Goal: Transaction & Acquisition: Obtain resource

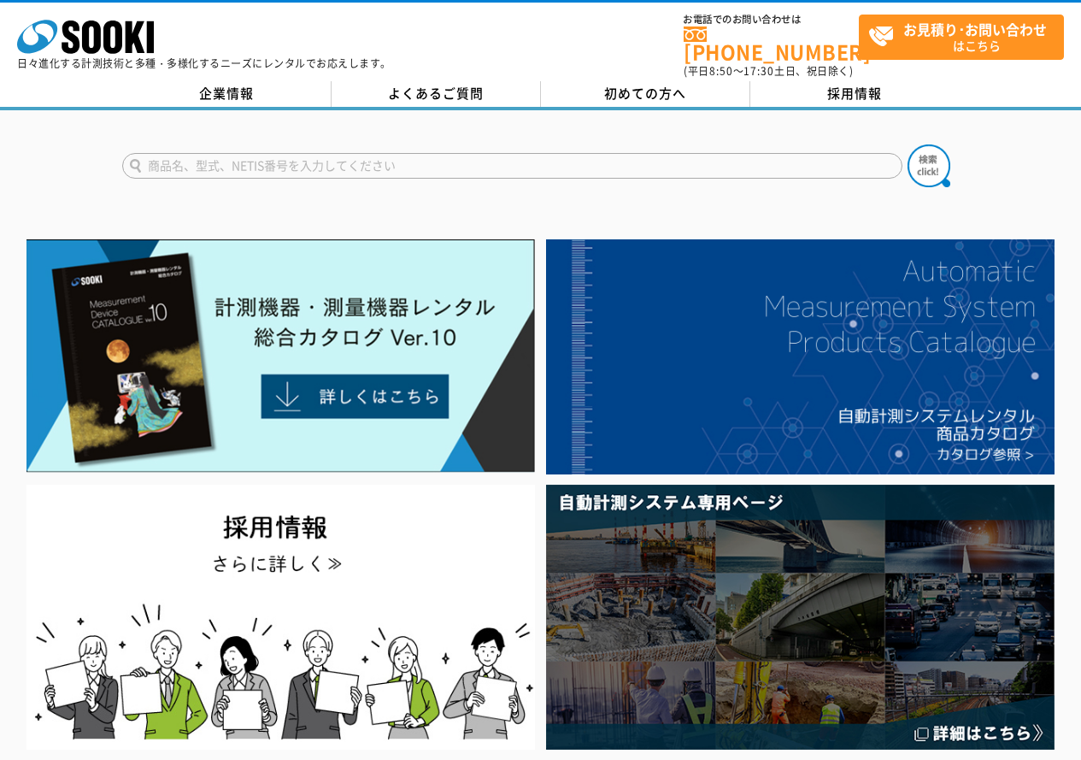
click at [210, 153] on input "text" at bounding box center [512, 166] width 780 height 26
type input "み"
type input "お"
type input "1"
type input "150"
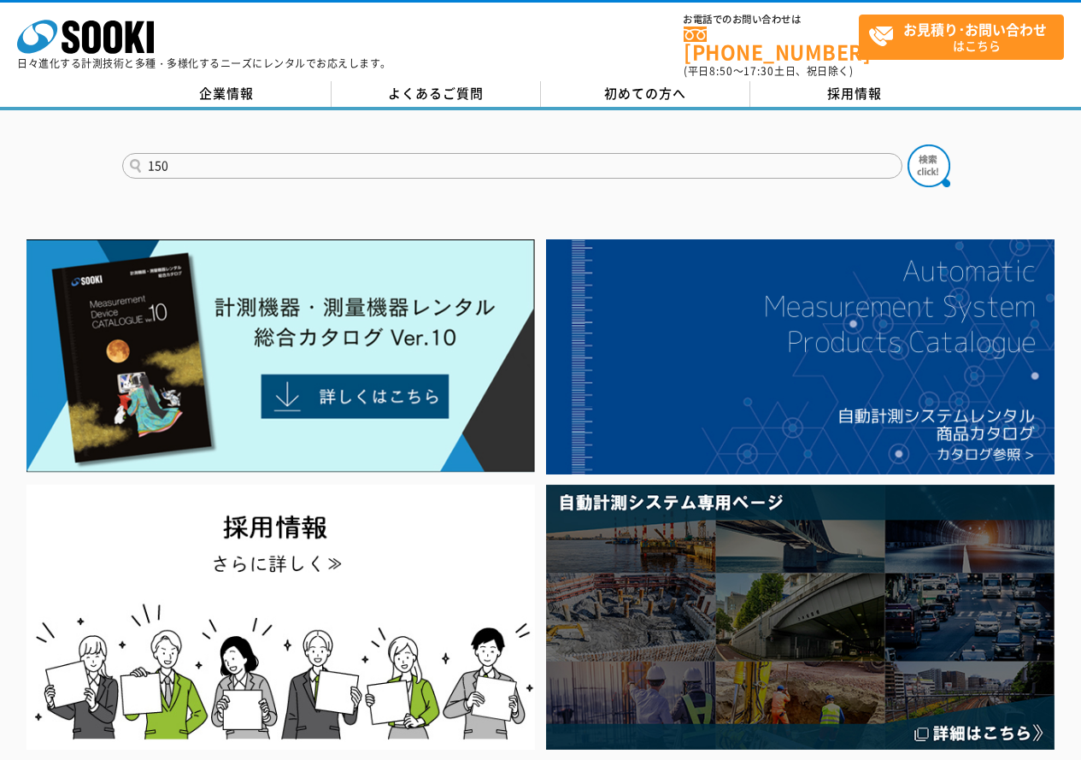
click at [957, 149] on form "150" at bounding box center [541, 168] width 838 height 48
click at [937, 151] on img at bounding box center [929, 165] width 43 height 43
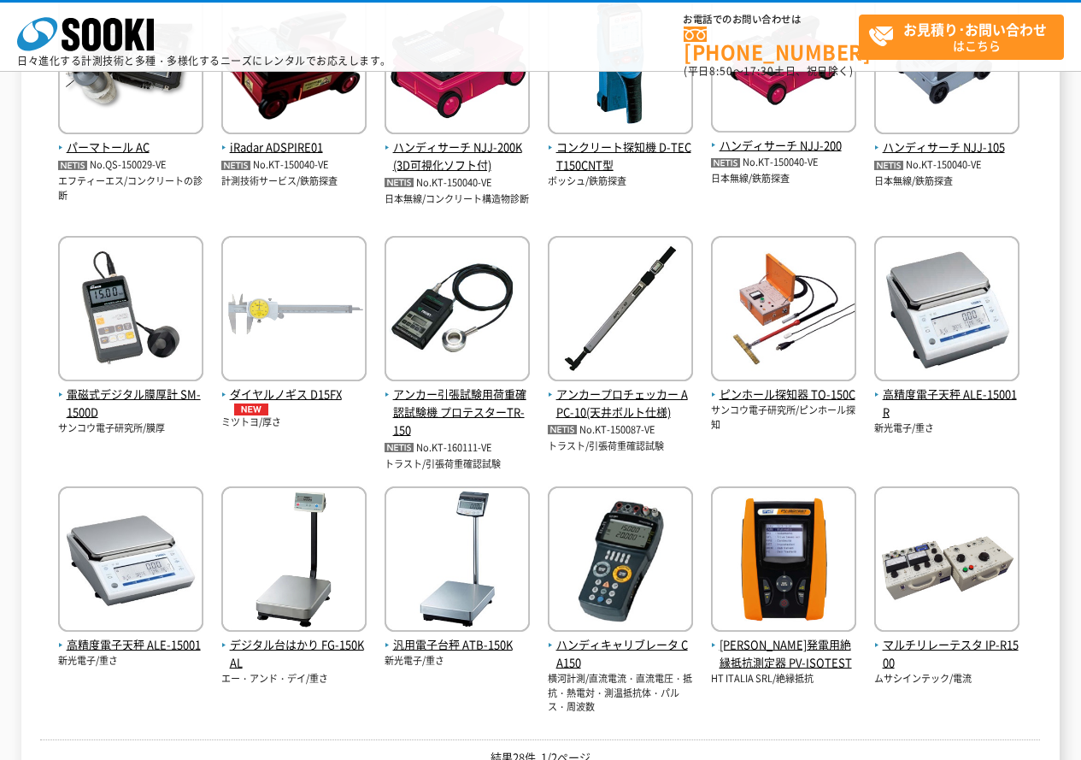
scroll to position [171, 0]
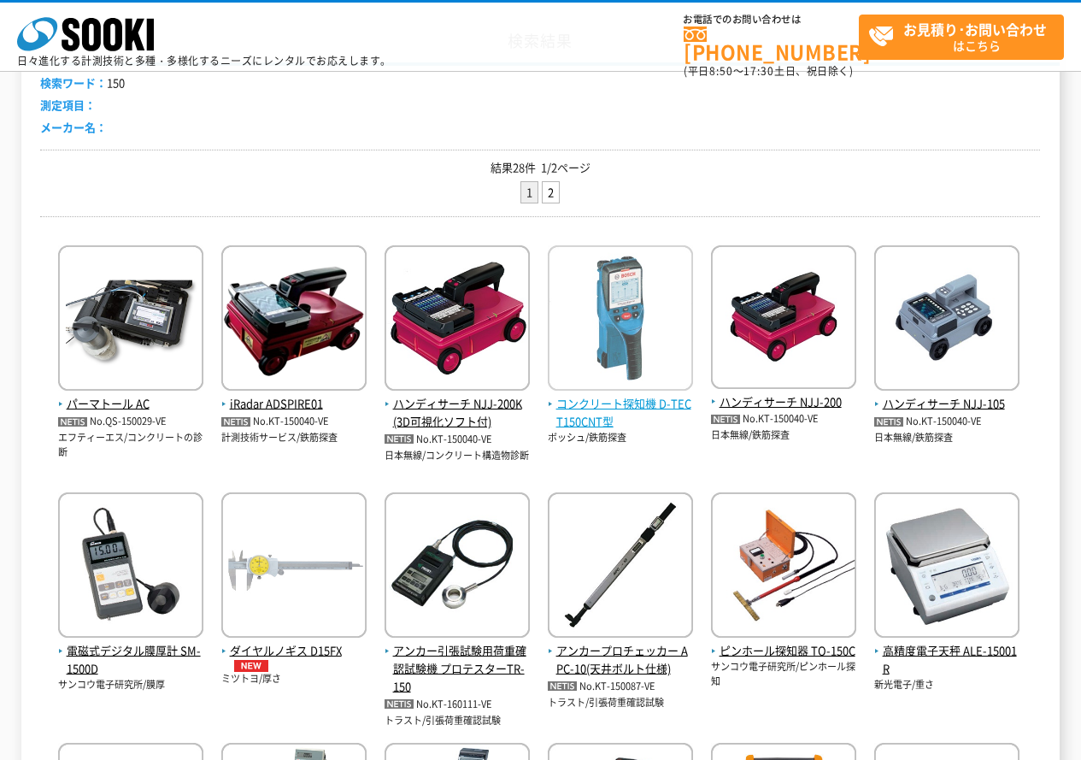
click at [579, 395] on img at bounding box center [620, 320] width 145 height 150
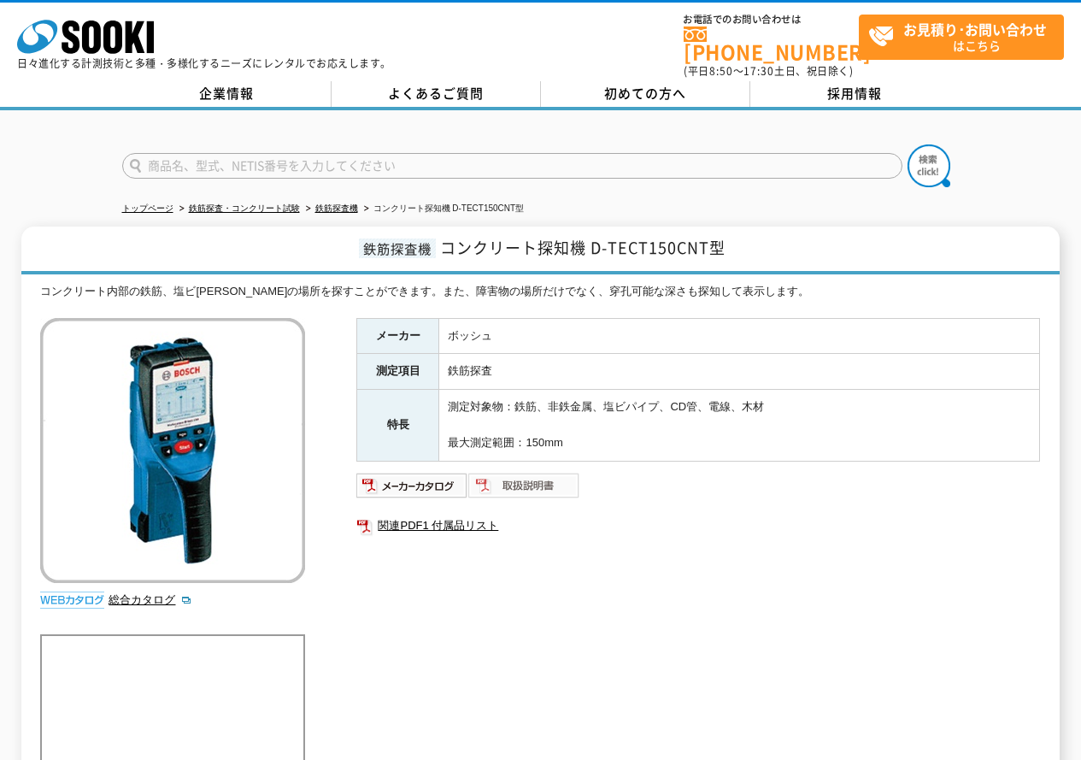
click at [499, 474] on img at bounding box center [524, 485] width 112 height 27
click at [542, 473] on img at bounding box center [524, 485] width 112 height 27
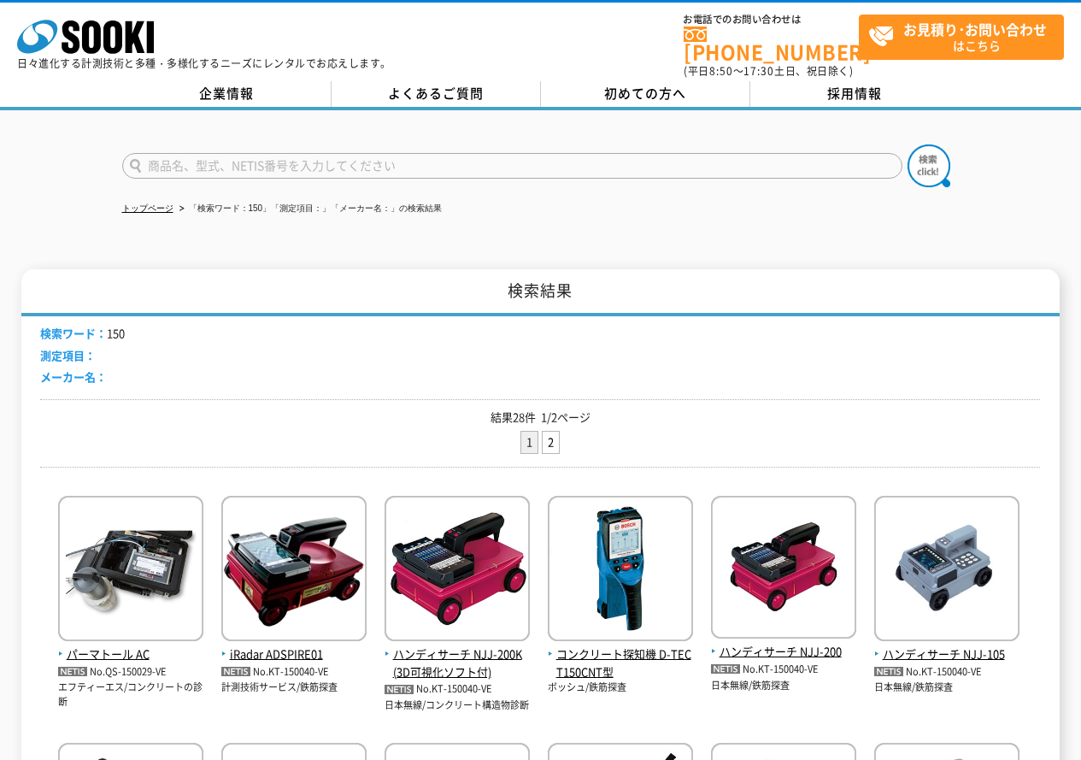
click at [281, 158] on input "text" at bounding box center [512, 166] width 780 height 26
type input "200"
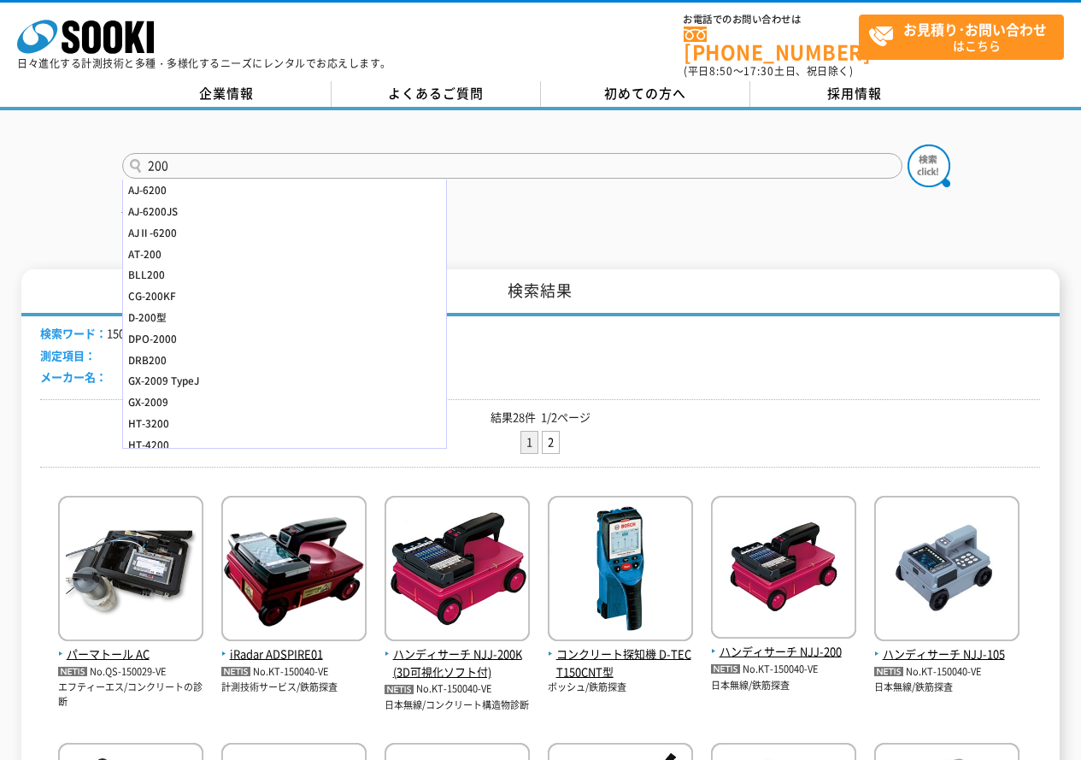
drag, startPoint x: 192, startPoint y: 147, endPoint x: 93, endPoint y: 144, distance: 99.2
click at [93, 144] on div "200 AJ-6200 AJ-6200JS AJⅡ-6200 AT-200 BLL200 CG-200KF D-200型 DPO-2000 DRB200 GX…" at bounding box center [540, 151] width 1081 height 82
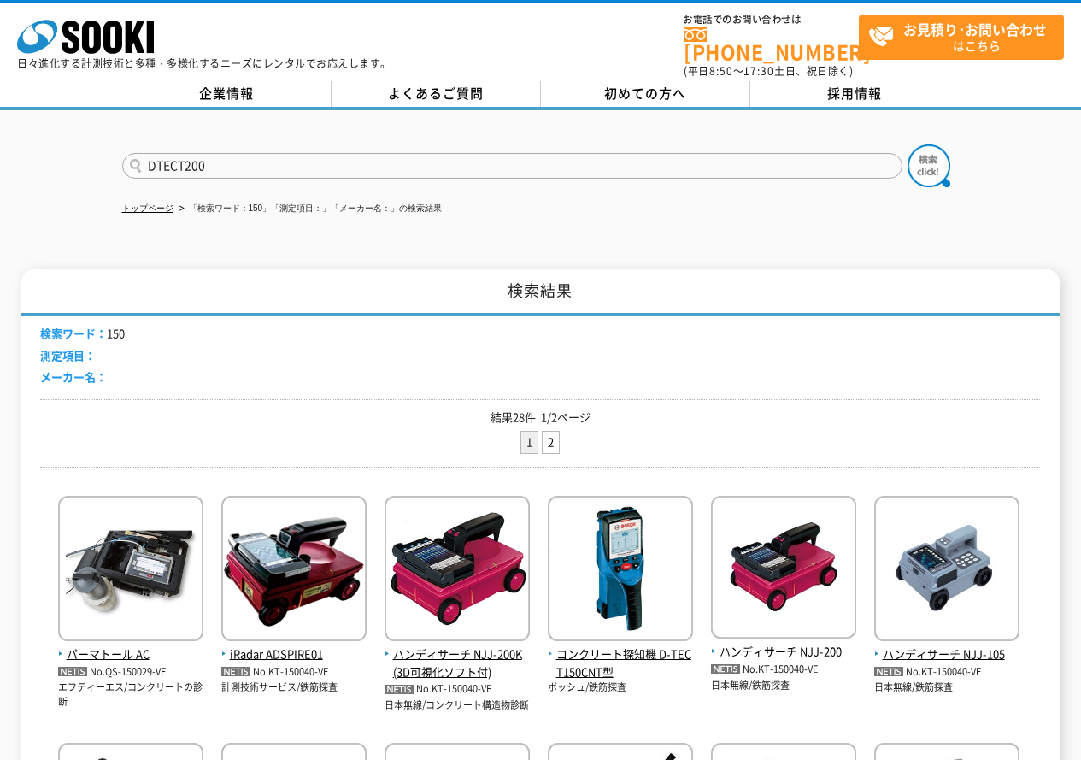
scroll to position [85, 0]
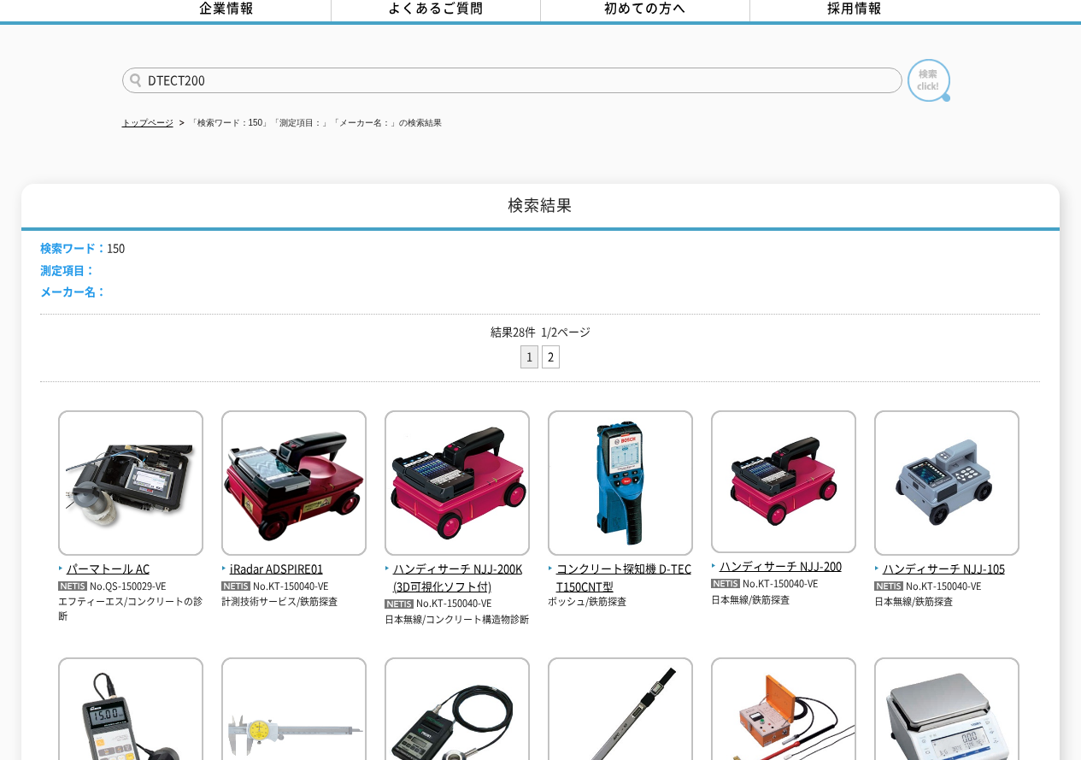
type input "DTECT200"
click at [926, 75] on img at bounding box center [929, 80] width 43 height 43
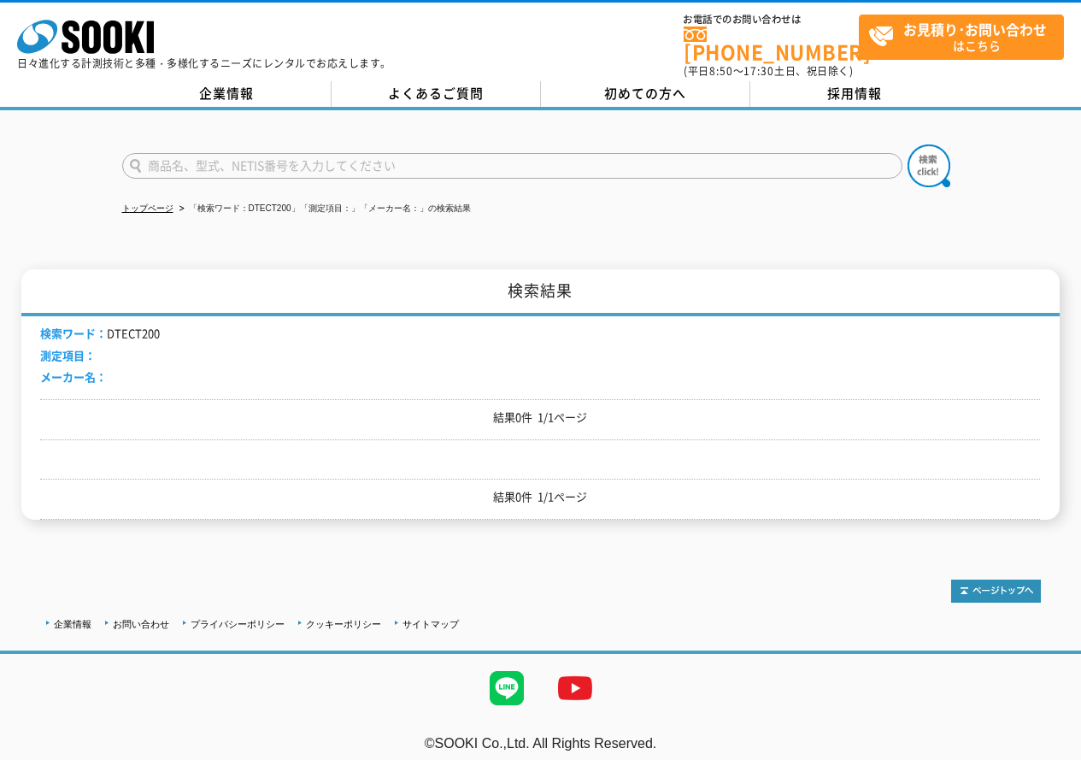
click at [195, 155] on input "text" at bounding box center [512, 166] width 780 height 26
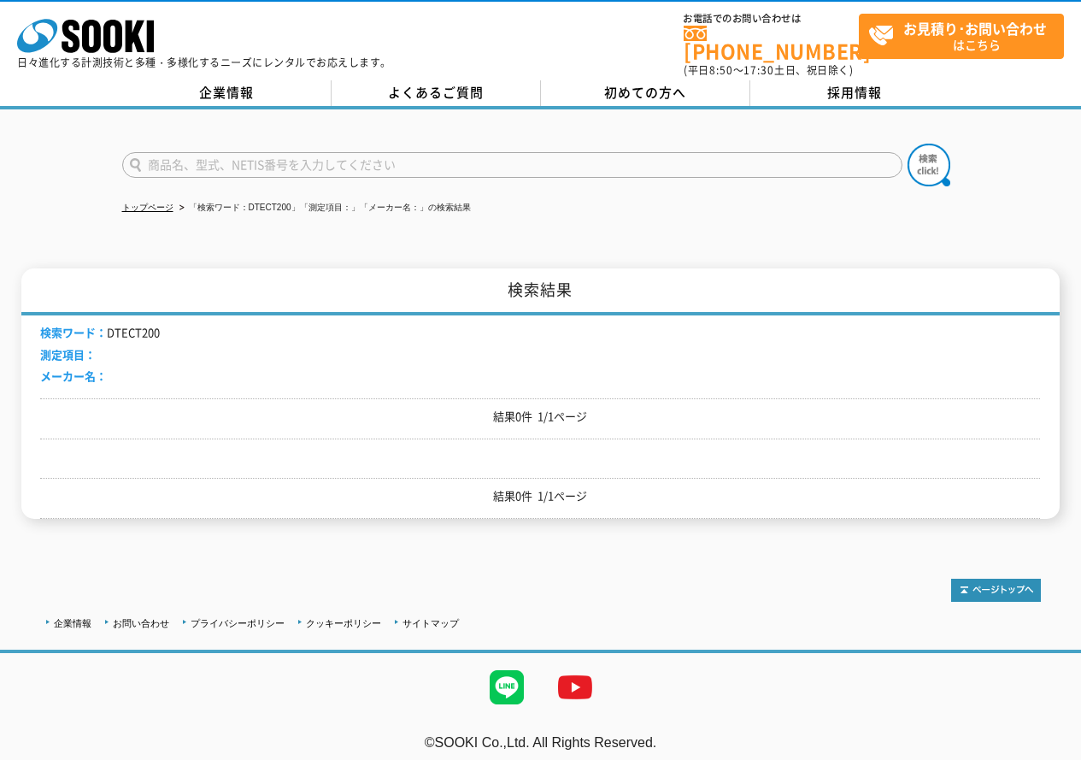
type input "商品名、型式、NETIS番号を入力してください"
click at [132, 325] on li "検索ワード： DTECT200" at bounding box center [100, 333] width 120 height 18
click at [131, 324] on li "検索ワード： DTECT200" at bounding box center [100, 333] width 120 height 18
click at [170, 152] on input "text" at bounding box center [512, 165] width 780 height 26
type input "DTECT"
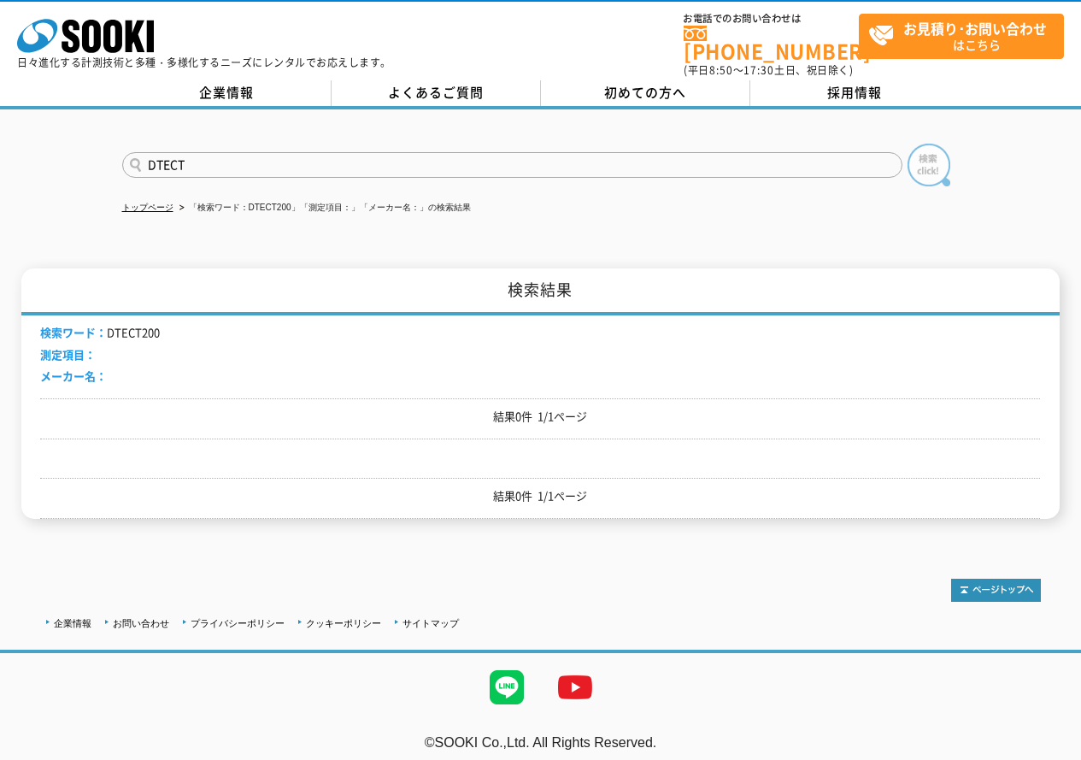
click at [930, 146] on img at bounding box center [929, 165] width 43 height 43
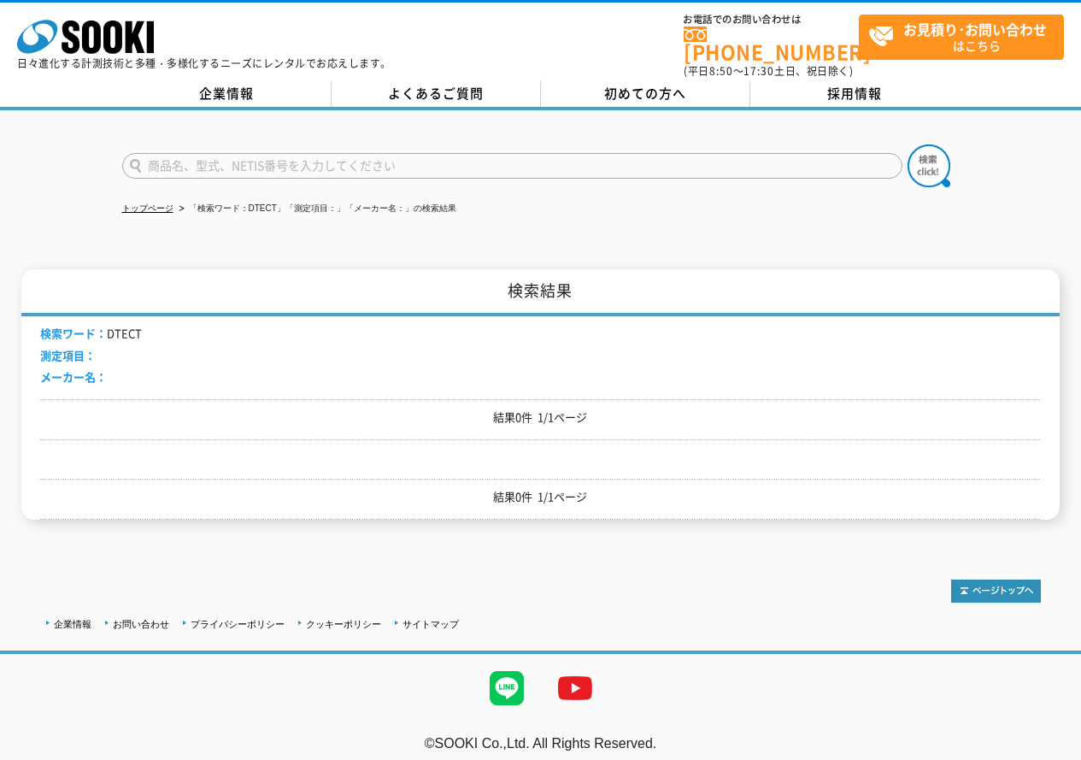
click at [279, 163] on input "text" at bounding box center [512, 166] width 780 height 26
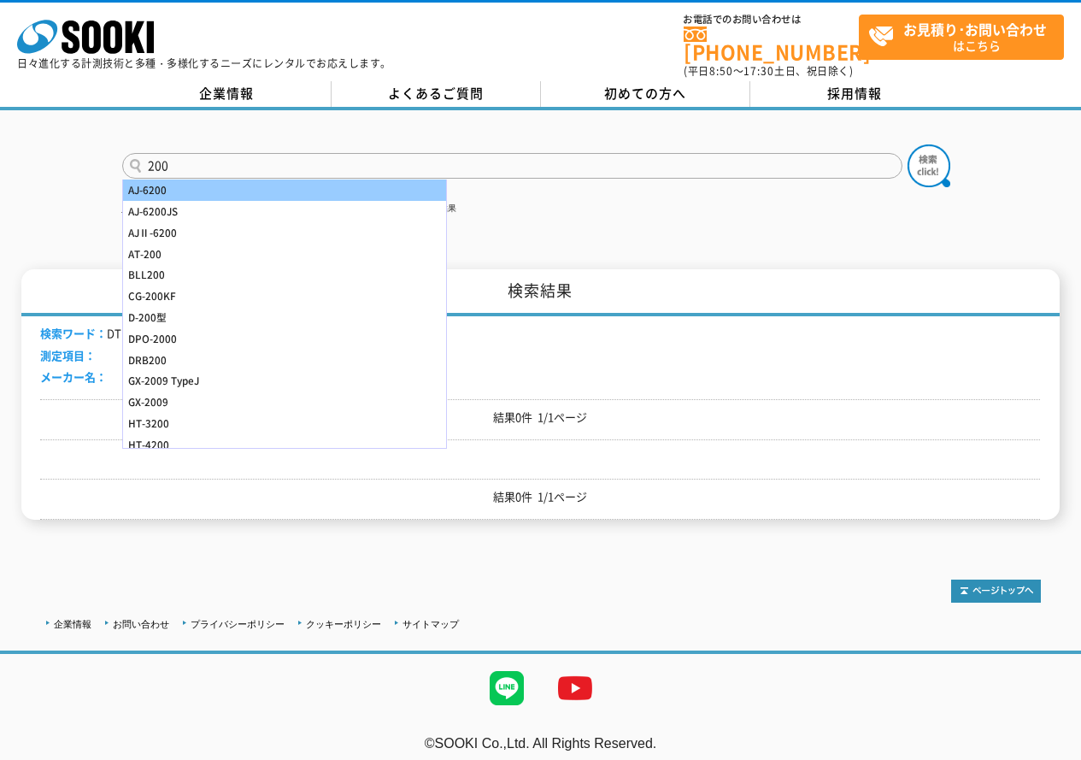
scroll to position [1, 0]
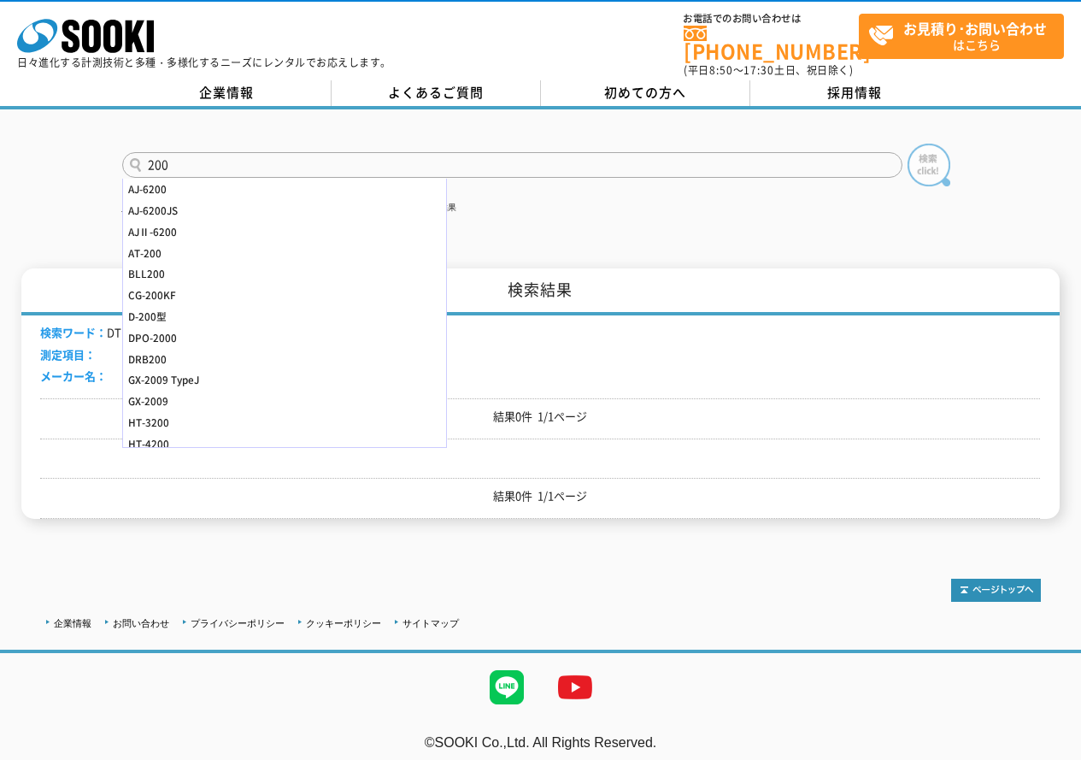
type input "200"
click at [915, 162] on img at bounding box center [929, 165] width 43 height 43
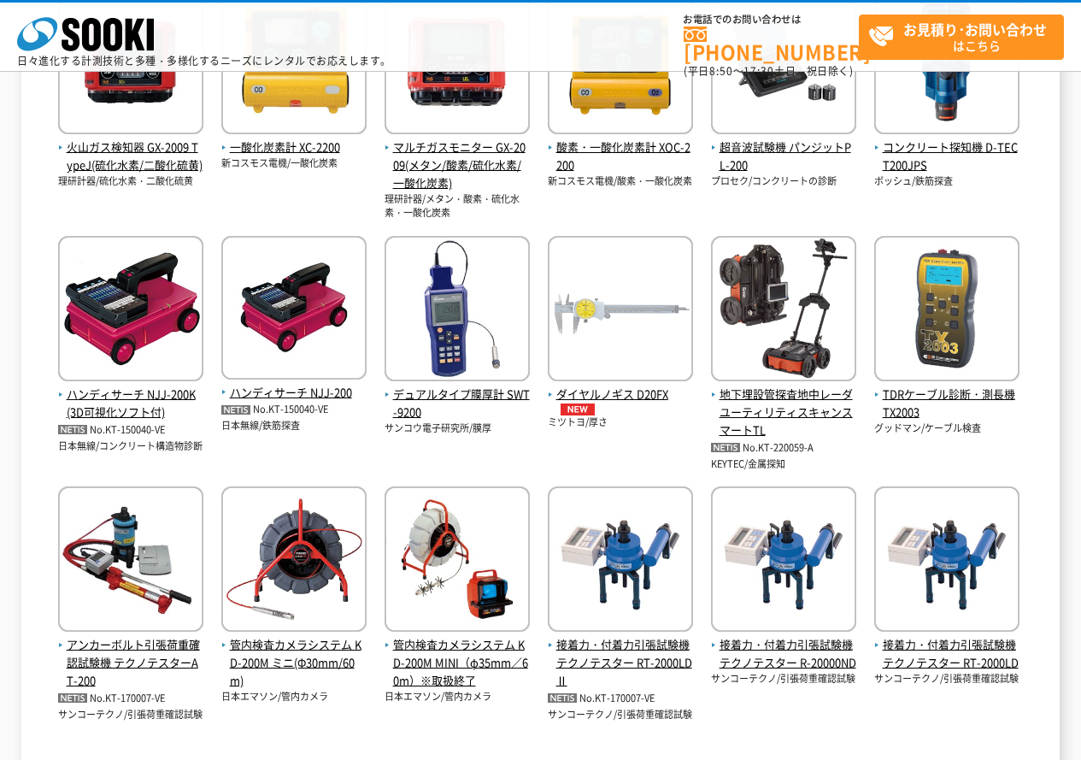
scroll to position [684, 0]
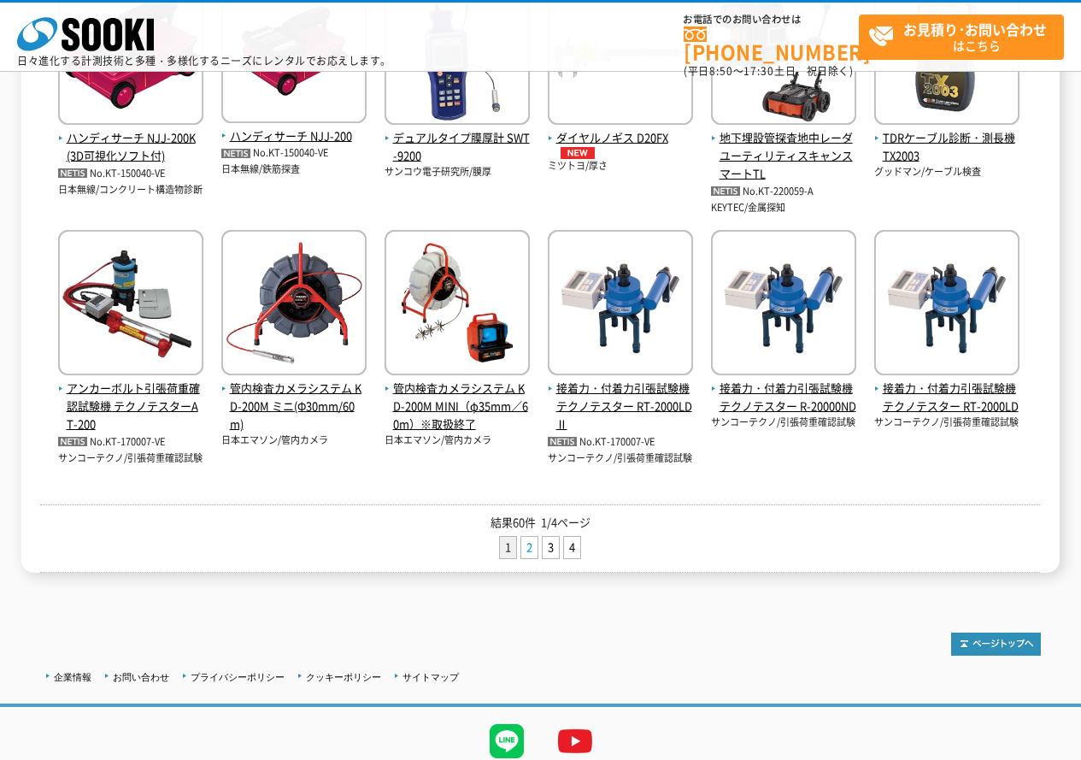
click at [535, 545] on link "2" at bounding box center [529, 547] width 16 height 21
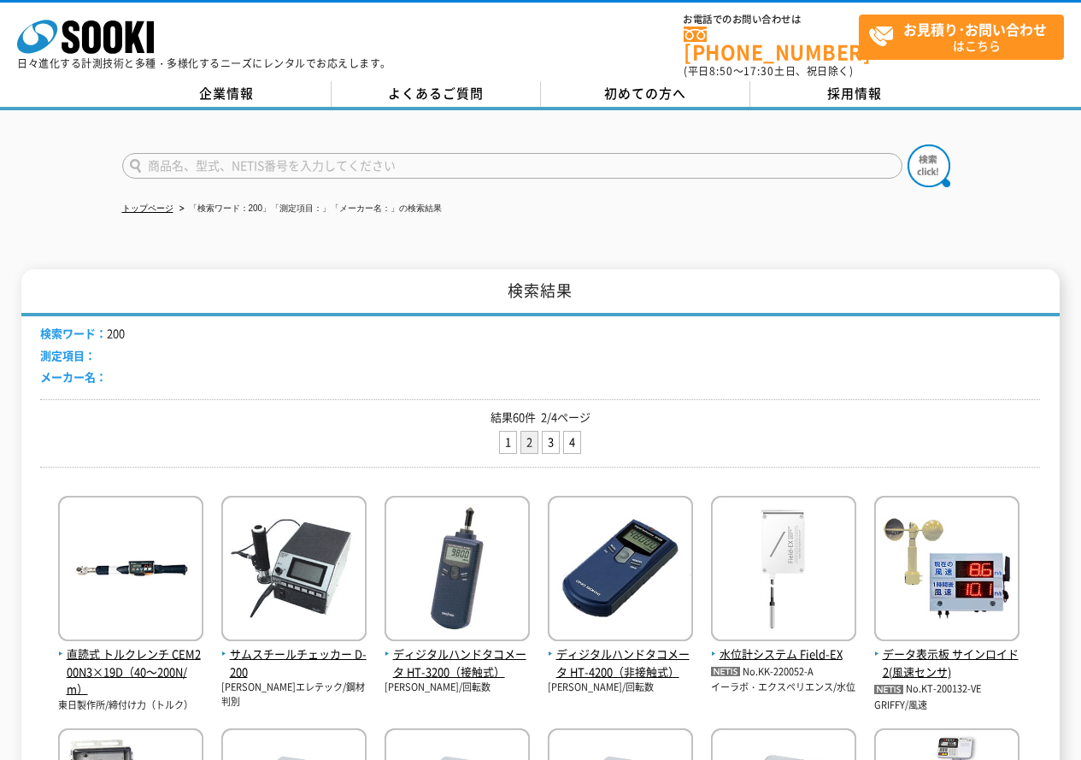
click at [238, 155] on input "text" at bounding box center [512, 166] width 780 height 26
type input "P"
type input "122"
click at [927, 153] on img at bounding box center [929, 165] width 43 height 43
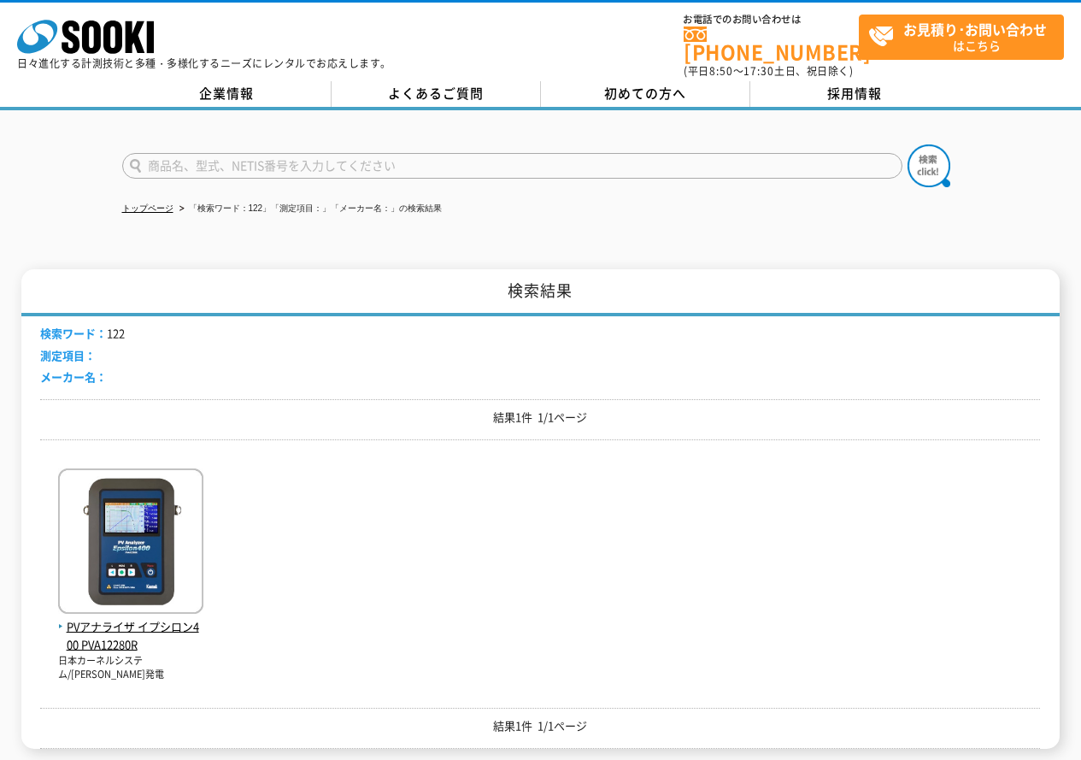
click at [199, 157] on input "text" at bounding box center [512, 166] width 780 height 26
type input "ｺﾝｸﾘｰﾄ"
click at [908, 144] on button at bounding box center [929, 165] width 43 height 43
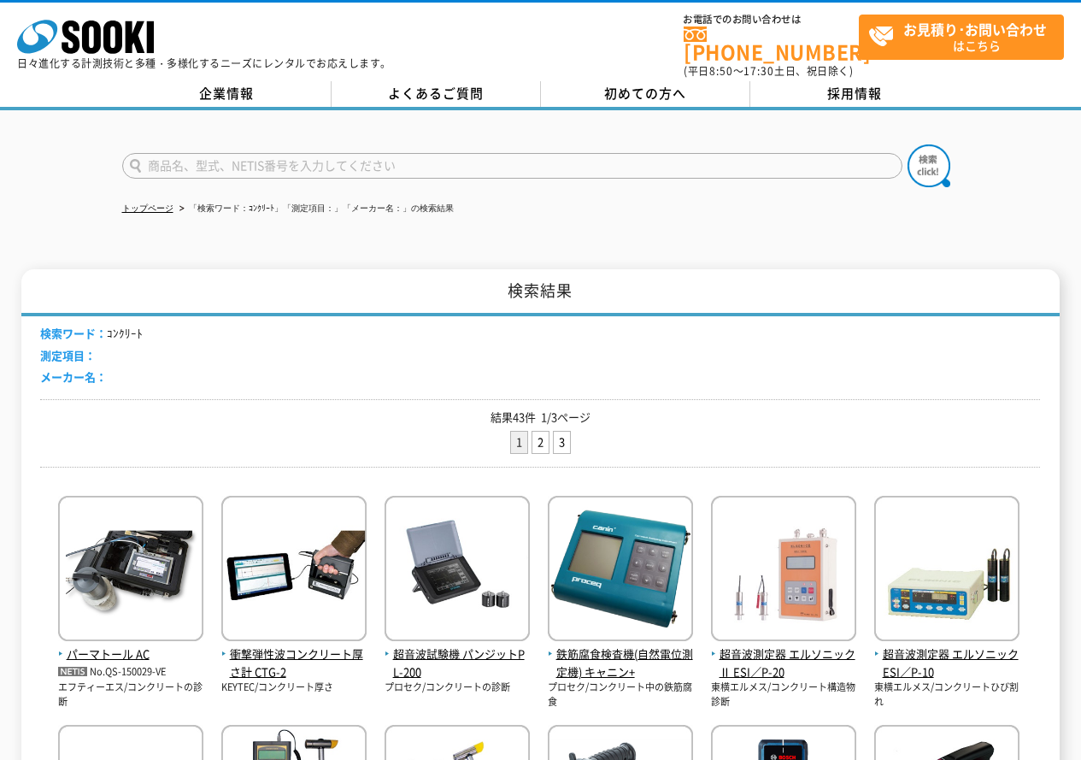
scroll to position [342, 0]
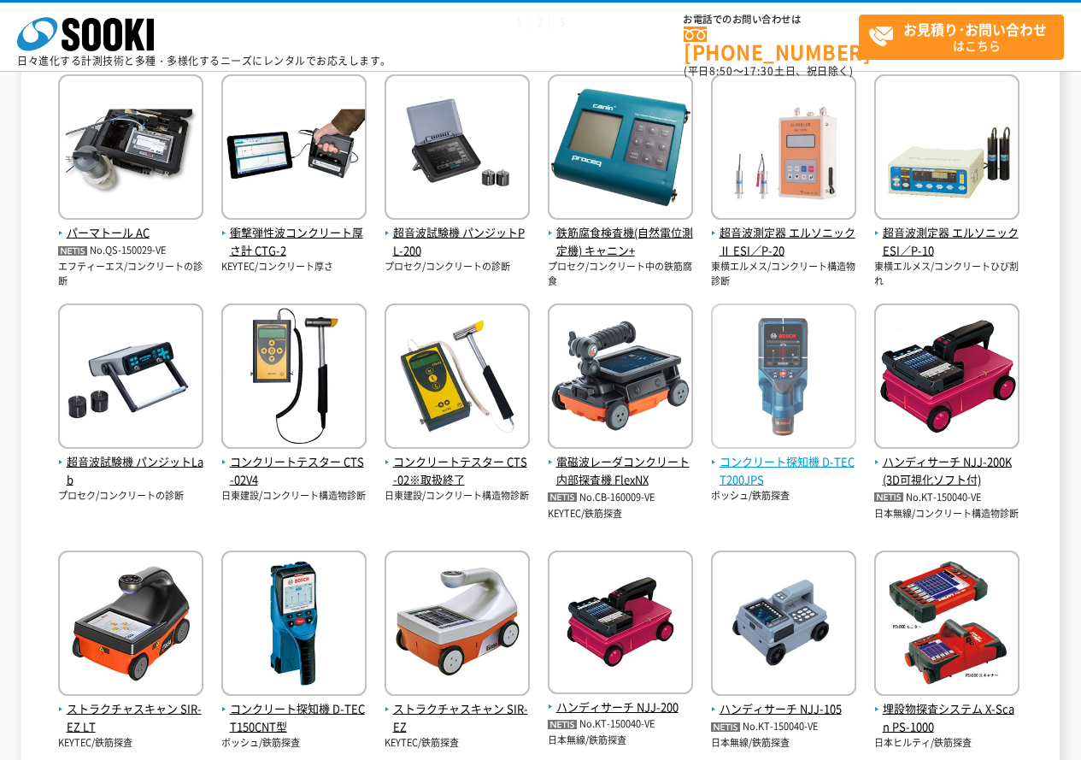
click at [765, 466] on span "コンクリート探知機 D-TECT200JPS" at bounding box center [783, 471] width 145 height 36
click at [762, 393] on img at bounding box center [783, 378] width 145 height 150
click at [748, 463] on span "コンクリート探知機 D-TECT200JPS" at bounding box center [783, 471] width 145 height 36
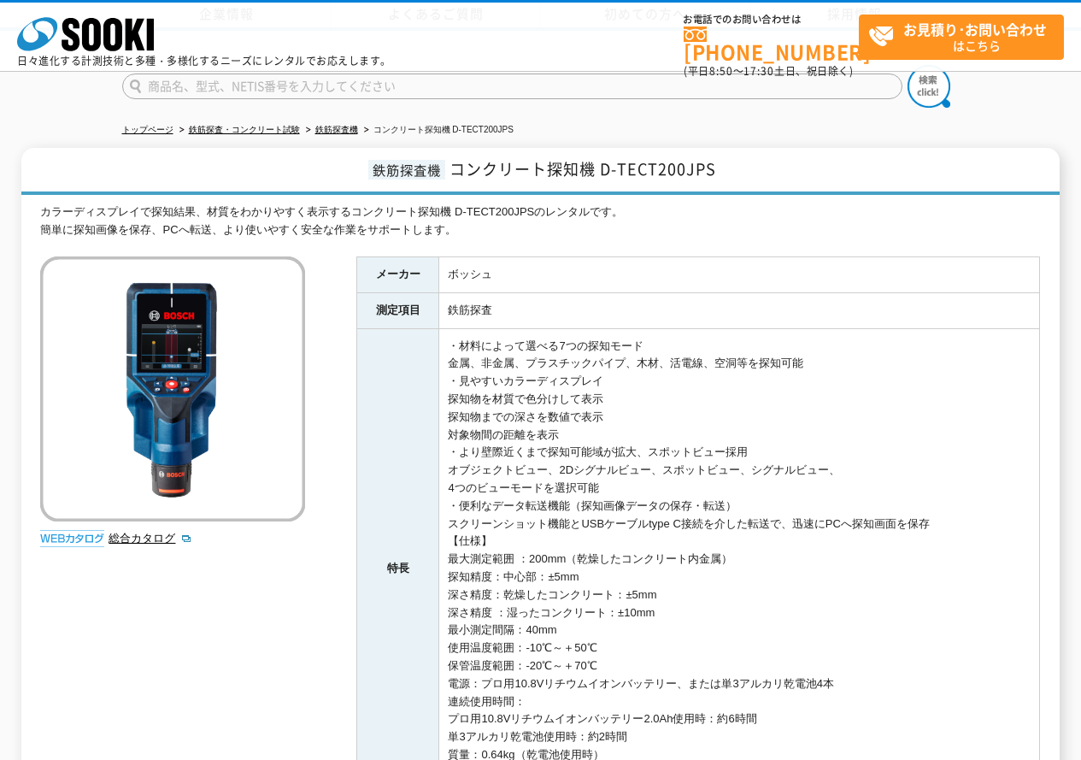
scroll to position [256, 0]
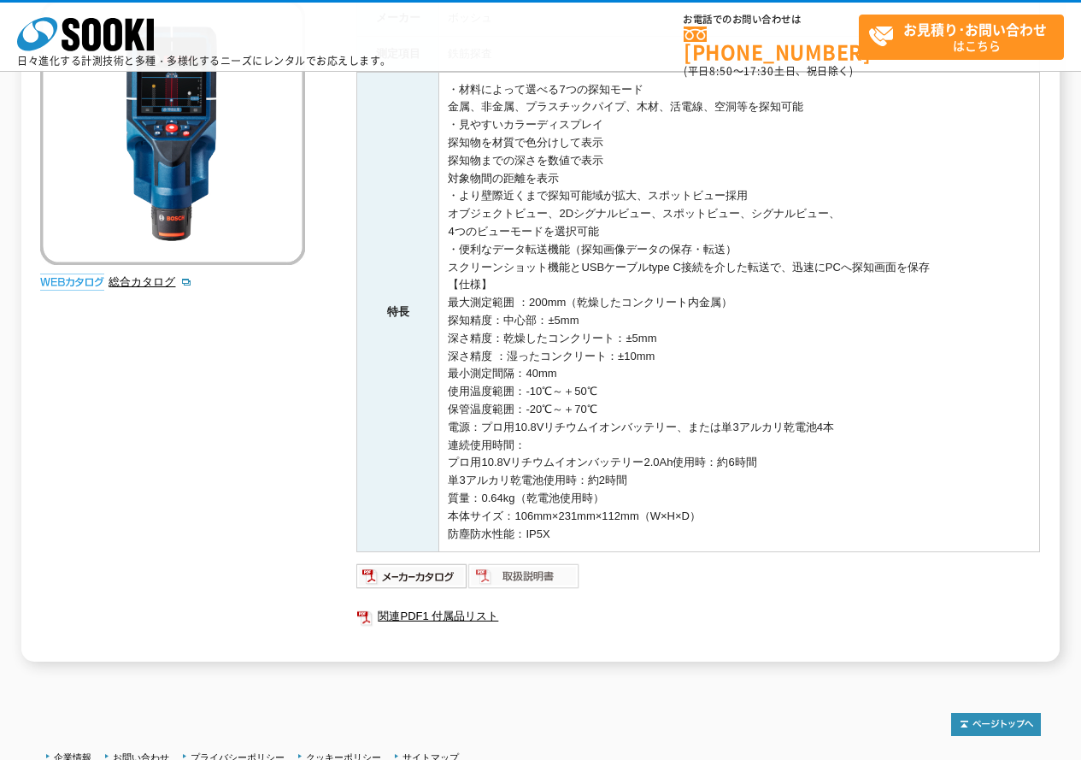
click at [525, 576] on img at bounding box center [524, 575] width 112 height 27
